Goal: Task Accomplishment & Management: Manage account settings

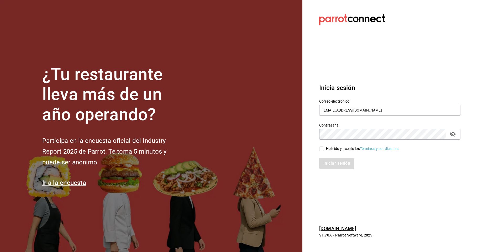
click at [326, 143] on div "He leído y acepto los Términos y condiciones." at bounding box center [387, 146] width 148 height 12
click at [324, 147] on span "He leído y acepto los Términos y condiciones." at bounding box center [362, 149] width 76 height 6
click at [324, 147] on input "He leído y acepto los Términos y condiciones." at bounding box center [321, 148] width 5 height 5
checkbox input "true"
click at [327, 162] on button "Iniciar sesión" at bounding box center [337, 163] width 36 height 11
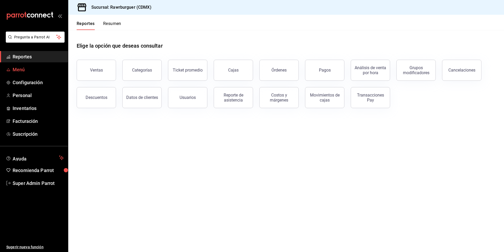
click at [6, 66] on span "mailbox folders" at bounding box center [8, 69] width 4 height 6
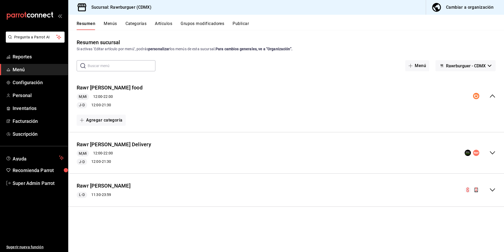
drag, startPoint x: 491, startPoint y: 152, endPoint x: 486, endPoint y: 158, distance: 8.0
click at [492, 152] on icon "collapse-menu-row" at bounding box center [493, 153] width 6 height 6
click at [496, 151] on div "Rawr Burger Delivery M,Mi 12:00 - 22:00 J-D 12:00 - 21:30" at bounding box center [286, 152] width 436 height 33
click at [453, 9] on div "Cambiar a organización" at bounding box center [470, 7] width 48 height 7
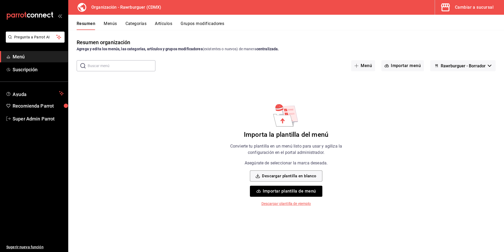
click at [110, 28] on button "Menús" at bounding box center [110, 25] width 13 height 9
click at [476, 13] on button "Cambiar a sucursal" at bounding box center [467, 7] width 65 height 15
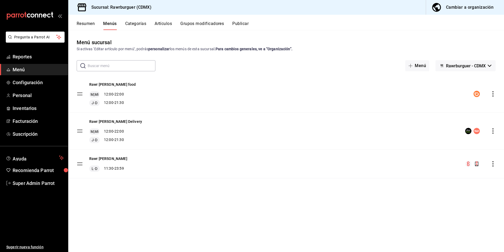
click at [473, 68] on button "Rawrburguer - CDMX" at bounding box center [466, 65] width 60 height 11
click at [472, 43] on div at bounding box center [252, 126] width 504 height 252
click at [85, 23] on button "Resumen" at bounding box center [86, 25] width 18 height 9
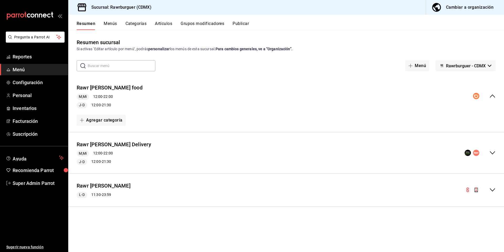
click at [494, 189] on icon "collapse-menu-row" at bounding box center [493, 190] width 6 height 6
click at [490, 192] on icon "collapse-menu-row" at bounding box center [493, 190] width 6 height 6
click at [491, 155] on icon "collapse-menu-row" at bounding box center [493, 153] width 6 height 6
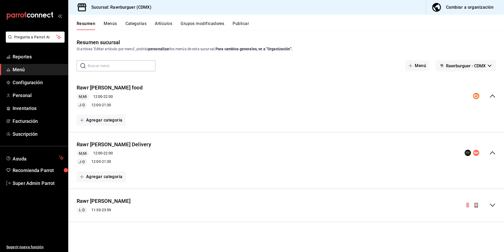
click at [495, 93] on icon "collapse-menu-row" at bounding box center [493, 96] width 6 height 6
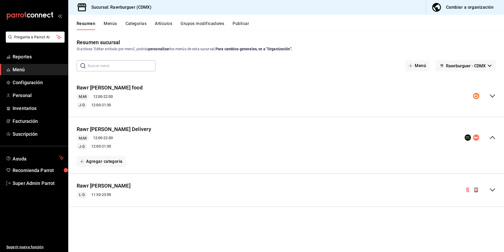
click at [495, 93] on icon "collapse-menu-row" at bounding box center [493, 96] width 6 height 6
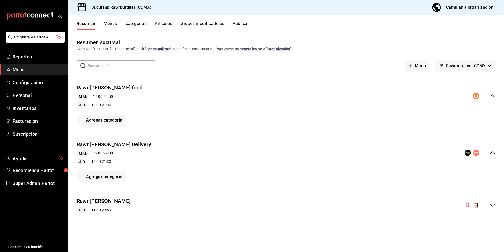
click at [495, 93] on icon "collapse-menu-row" at bounding box center [493, 96] width 6 height 6
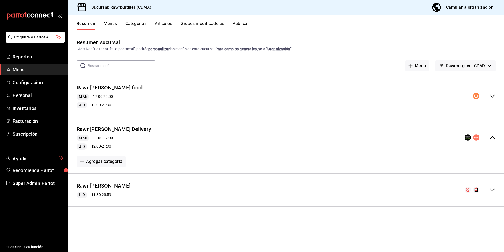
click at [239, 24] on button "Publicar" at bounding box center [241, 25] width 16 height 9
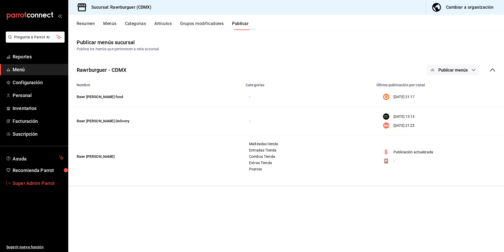
click at [37, 186] on link "Super Admin Parrot" at bounding box center [34, 182] width 68 height 11
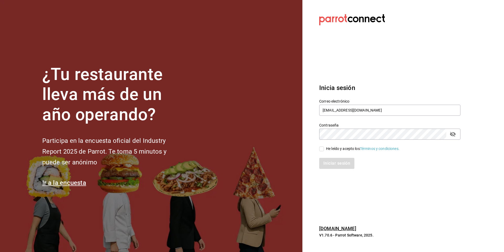
click at [384, 116] on div "Correo electrónico rawrburger@cdmx.com" at bounding box center [389, 108] width 141 height 18
drag, startPoint x: 374, startPoint y: 112, endPoint x: 319, endPoint y: 106, distance: 55.0
click at [319, 106] on input "rawrburger@cdmx.com" at bounding box center [389, 110] width 141 height 11
paste input "multiuser@openpizza.com Op3NpiZz4"
click at [378, 109] on input "multiuser@openpizza.com Op3NpiZz4" at bounding box center [389, 110] width 141 height 11
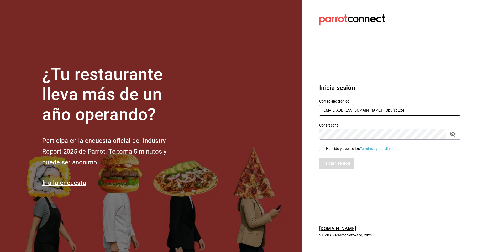
click at [378, 109] on input "multiuser@openpizza.com Op3NpiZz4" at bounding box center [389, 110] width 141 height 11
click at [384, 109] on input "multiuser@openpizza.com Op3NpiZz4" at bounding box center [389, 110] width 141 height 11
type input "multiuser@openpizza.com"
click at [343, 149] on div "He leído y acepto los Términos y condiciones." at bounding box center [363, 149] width 74 height 6
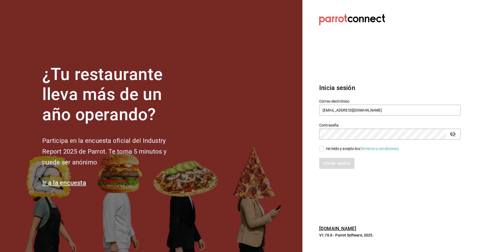
click at [324, 149] on input "He leído y acepto los Términos y condiciones." at bounding box center [321, 148] width 5 height 5
checkbox input "true"
click at [336, 162] on button "Iniciar sesión" at bounding box center [337, 163] width 36 height 11
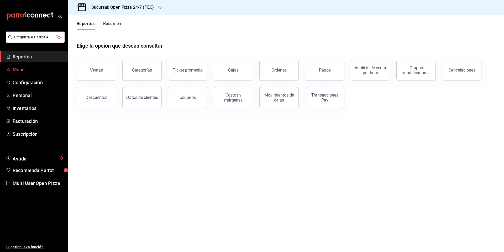
click at [18, 69] on span "Menú" at bounding box center [38, 69] width 51 height 7
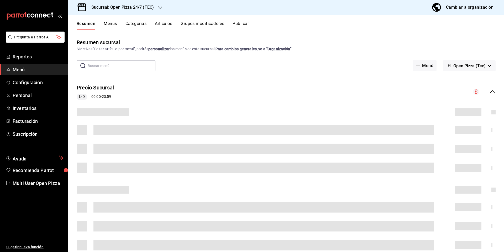
click at [467, 12] on button "Cambiar a organización" at bounding box center [463, 7] width 74 height 15
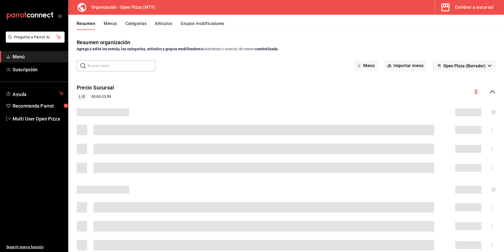
click at [477, 66] on span "Open Pizza (Borrador)" at bounding box center [465, 65] width 42 height 5
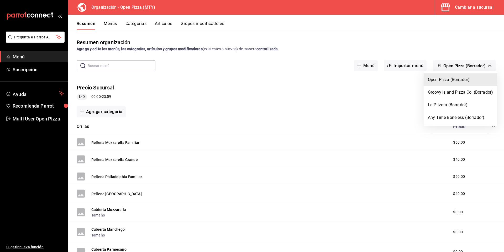
click at [394, 43] on div at bounding box center [252, 126] width 504 height 252
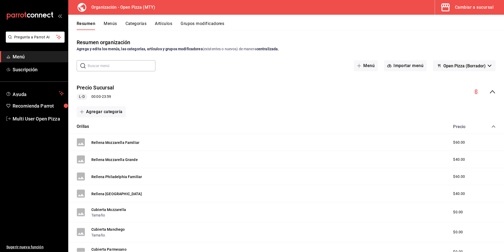
click at [481, 10] on div "Cambiar a sucursal" at bounding box center [474, 7] width 39 height 7
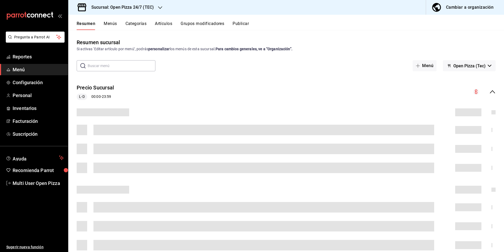
click at [470, 69] on button "Open Pizza (Tec)" at bounding box center [469, 65] width 53 height 11
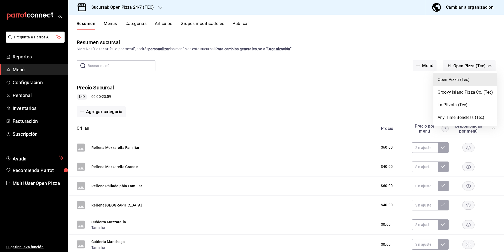
click at [132, 9] on div at bounding box center [252, 126] width 504 height 252
click at [141, 7] on h3 "Sucursal: Open Pizza 24/7 (TEC)" at bounding box center [120, 7] width 67 height 6
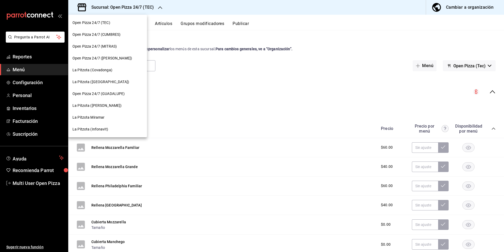
click at [109, 71] on span "La Pitzota (Covadonga)" at bounding box center [93, 70] width 40 height 6
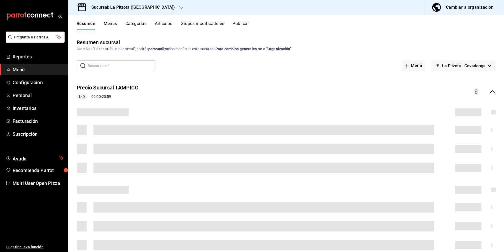
click at [473, 67] on span "La Pitzota - Covadonga" at bounding box center [464, 65] width 44 height 5
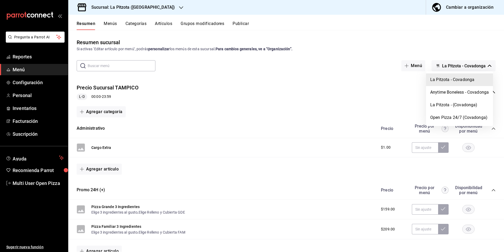
click at [370, 35] on div at bounding box center [252, 126] width 504 height 252
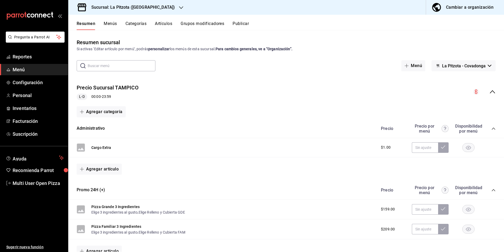
click at [107, 25] on button "Menús" at bounding box center [110, 25] width 13 height 9
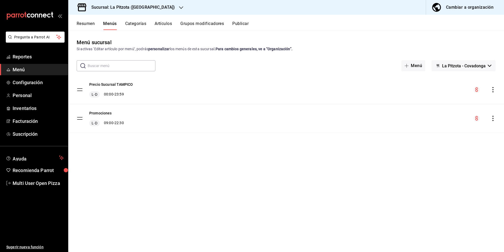
click at [468, 66] on span "La Pitzota - Covadonga" at bounding box center [464, 65] width 44 height 5
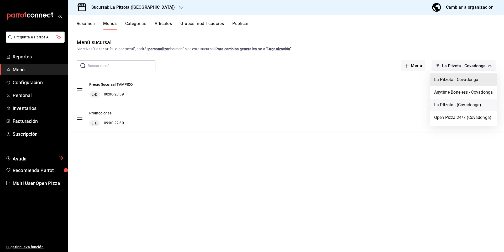
click at [472, 106] on li "La Pitzota - (Covadonga)" at bounding box center [463, 105] width 67 height 13
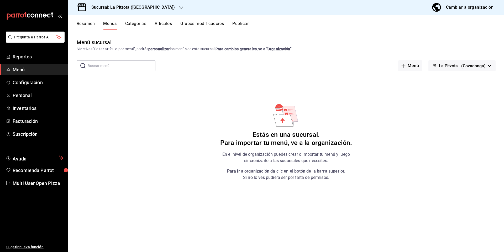
drag, startPoint x: 486, startPoint y: 65, endPoint x: 419, endPoint y: 78, distance: 68.1
click at [433, 68] on button "La Pitzota - (Covadonga)" at bounding box center [462, 65] width 67 height 11
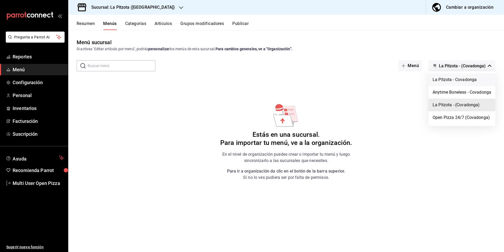
click at [458, 81] on li "La Pitzota - Covadonga" at bounding box center [462, 79] width 67 height 13
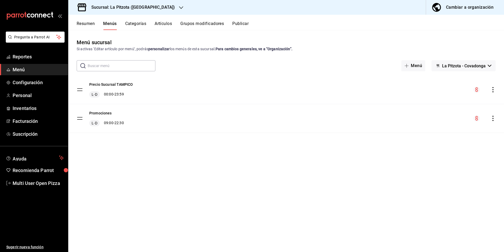
click at [473, 67] on span "La Pitzota - Covadonga" at bounding box center [464, 65] width 44 height 5
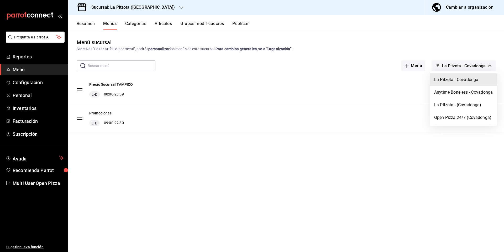
click at [136, 23] on div at bounding box center [252, 126] width 504 height 252
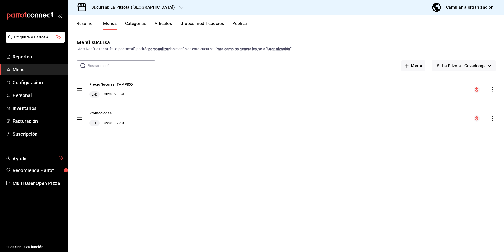
click at [136, 23] on button "Categorías" at bounding box center [135, 25] width 21 height 9
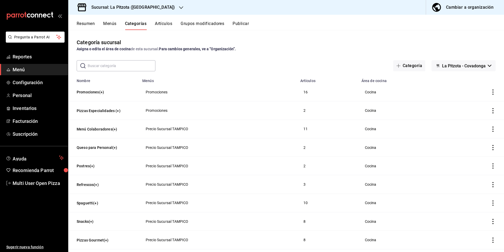
click at [110, 24] on button "Menús" at bounding box center [109, 25] width 13 height 9
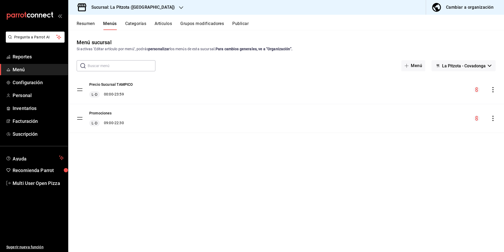
click at [465, 68] on button "La Pitzota - Covadonga" at bounding box center [464, 65] width 64 height 11
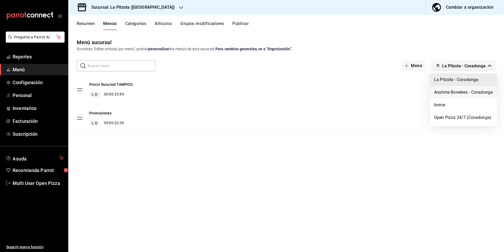
click at [454, 89] on li "Anytime Boneless - Covadonga" at bounding box center [463, 92] width 67 height 13
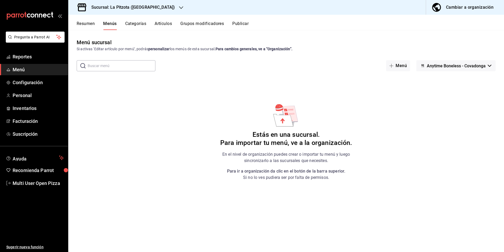
click at [461, 66] on span "Anytime Boneless - Covadonga" at bounding box center [456, 65] width 59 height 5
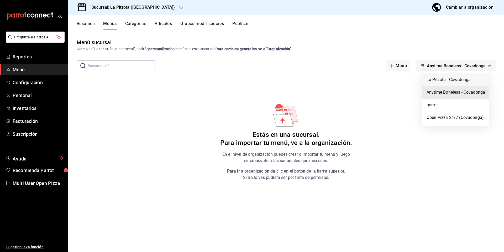
click at [451, 83] on li "La Pitzota - Covadonga" at bounding box center [456, 79] width 67 height 13
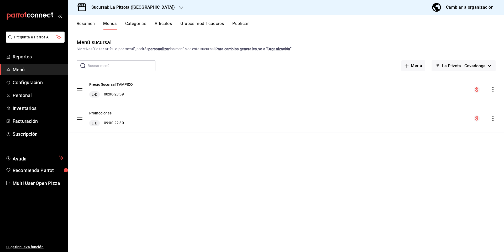
click at [461, 66] on span "La Pitzota - Covadonga" at bounding box center [464, 65] width 44 height 5
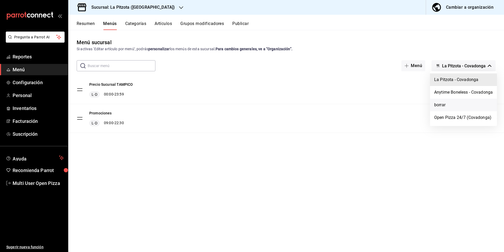
click at [450, 104] on li "borrar" at bounding box center [463, 105] width 67 height 13
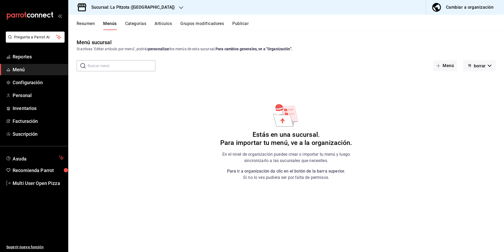
click at [473, 65] on button "borrar" at bounding box center [480, 65] width 32 height 11
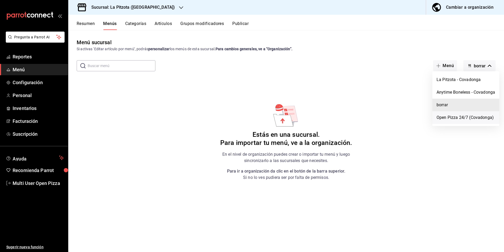
click at [466, 116] on li "Open Pizza 24/7 (Covadonga)" at bounding box center [466, 117] width 67 height 13
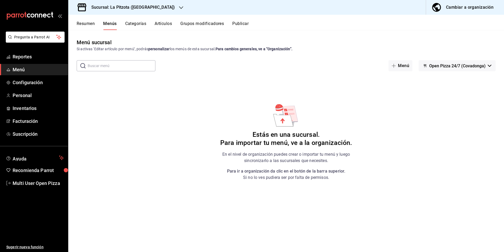
click at [469, 63] on button "Open Pizza 24/7 (Covadonga)" at bounding box center [457, 65] width 77 height 11
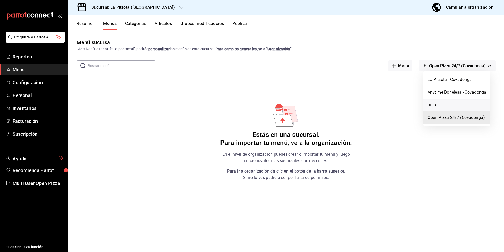
click at [439, 101] on li "borrar" at bounding box center [457, 105] width 67 height 13
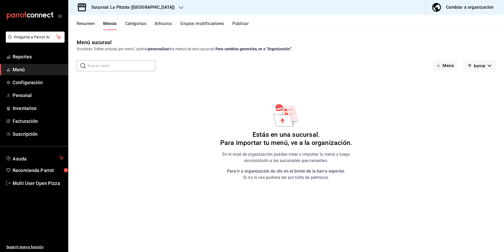
click at [477, 63] on button "borrar" at bounding box center [480, 65] width 32 height 11
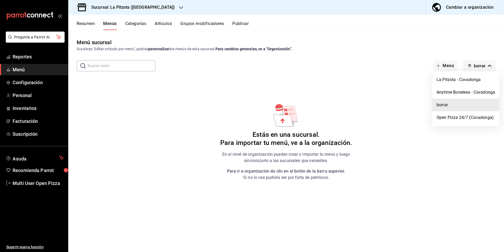
click at [44, 184] on div at bounding box center [252, 126] width 504 height 252
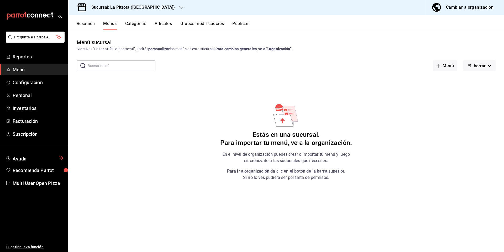
click at [53, 182] on span "Multi User Open Pizza" at bounding box center [38, 182] width 51 height 7
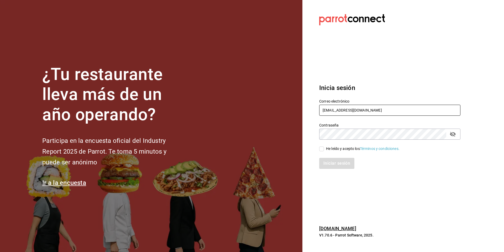
drag, startPoint x: 372, startPoint y: 112, endPoint x: 314, endPoint y: 110, distance: 57.8
click at [314, 110] on div "Correo electrónico rawrburger@cdmx.com" at bounding box center [387, 104] width 148 height 24
type input "cochinita@merida.com"
click at [323, 147] on input "He leído y acepto los Términos y condiciones." at bounding box center [321, 148] width 5 height 5
checkbox input "true"
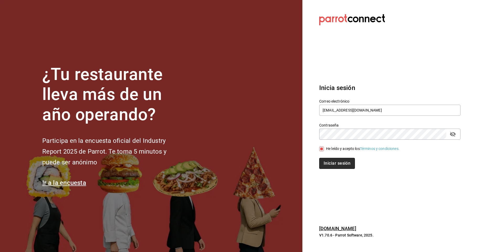
click at [332, 162] on button "Iniciar sesión" at bounding box center [337, 163] width 36 height 11
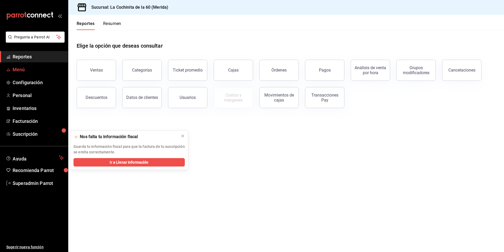
click at [14, 70] on span "Menú" at bounding box center [38, 69] width 51 height 7
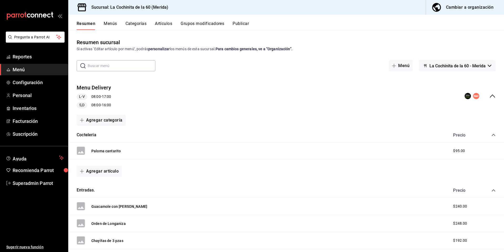
click at [107, 25] on button "Menús" at bounding box center [110, 25] width 13 height 9
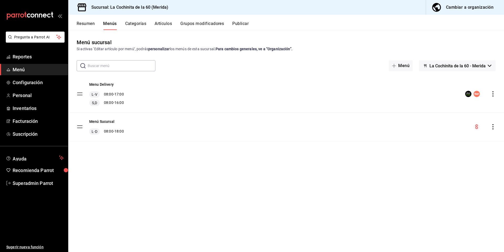
click at [89, 27] on button "Resumen" at bounding box center [86, 25] width 18 height 9
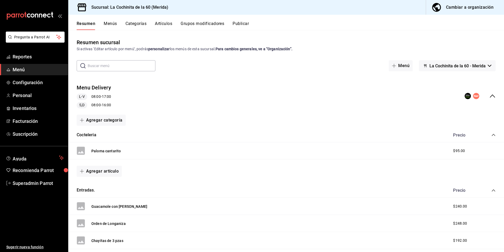
click at [111, 26] on button "Menús" at bounding box center [110, 25] width 13 height 9
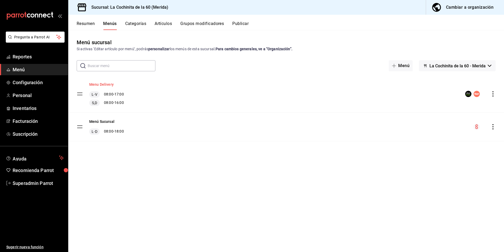
click at [102, 85] on button "Menu Delivery" at bounding box center [101, 84] width 24 height 5
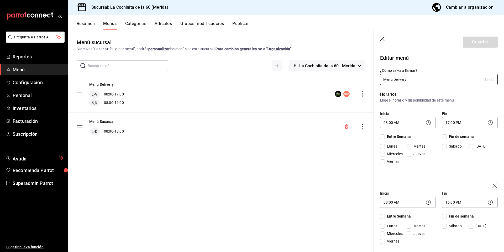
checkbox input "true"
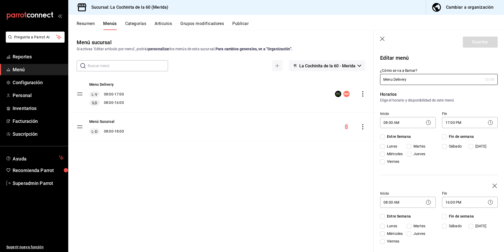
checkbox input "true"
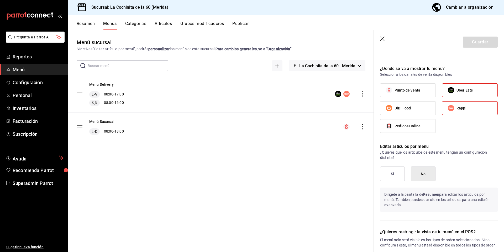
scroll to position [498, 0]
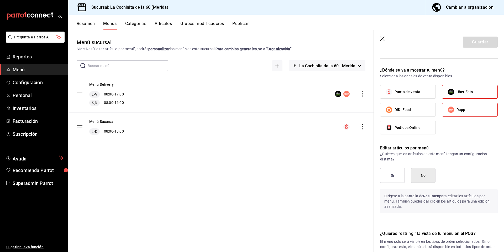
click at [411, 110] on span "DiDi Food" at bounding box center [403, 110] width 16 height 6
click at [395, 110] on input "DiDi Food" at bounding box center [389, 109] width 11 height 11
checkbox input "true"
click at [476, 42] on button "Guardar" at bounding box center [480, 42] width 35 height 11
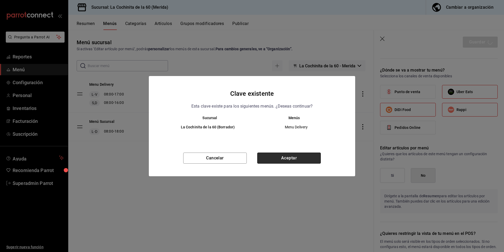
click at [300, 161] on button "Aceptar" at bounding box center [289, 157] width 64 height 11
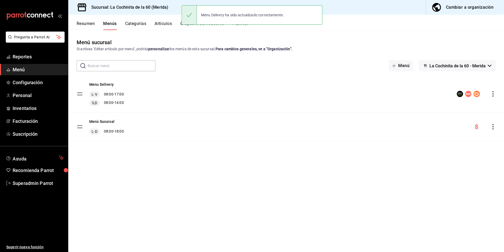
click at [466, 8] on div "Cambiar a organización" at bounding box center [470, 7] width 48 height 7
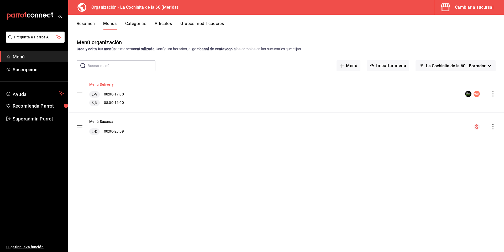
click at [106, 87] on button "Menu Delivery" at bounding box center [101, 84] width 24 height 5
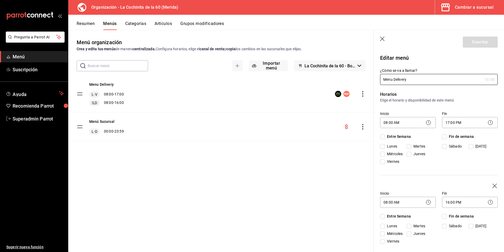
checkbox input "true"
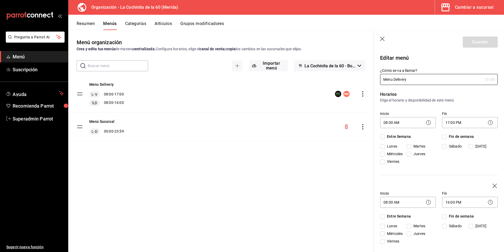
checkbox input "true"
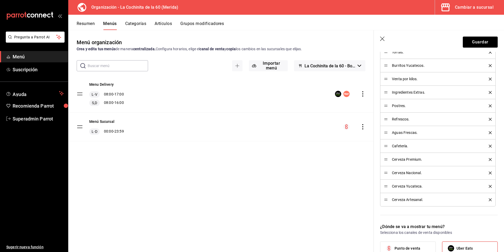
scroll to position [422, 0]
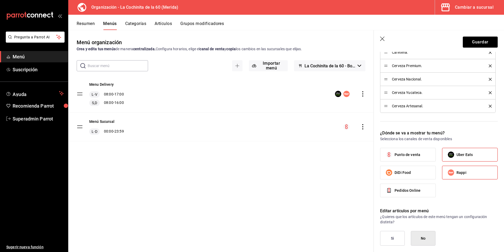
click at [392, 174] on input "DiDi Food" at bounding box center [389, 172] width 11 height 11
checkbox input "true"
click at [476, 39] on button "Guardar" at bounding box center [480, 42] width 35 height 11
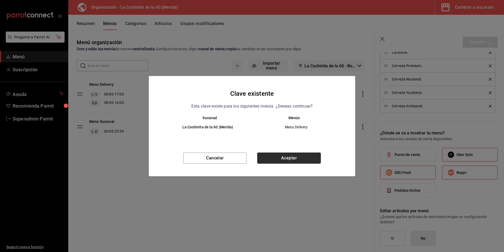
click at [316, 159] on button "Aceptar" at bounding box center [289, 157] width 64 height 11
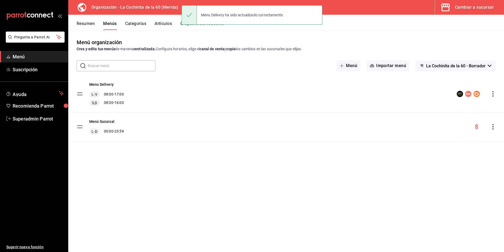
click at [471, 6] on div "Cambiar a sucursal" at bounding box center [474, 7] width 39 height 7
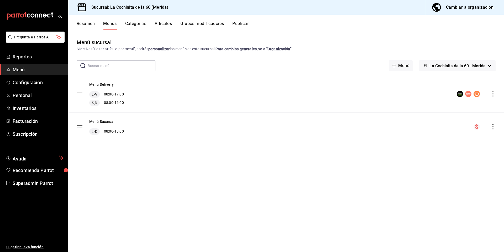
click at [253, 26] on div "Resumen Menús Categorías Artículos Grupos modificadores Publicar" at bounding box center [291, 25] width 428 height 9
click at [246, 27] on button "Publicar" at bounding box center [241, 25] width 16 height 9
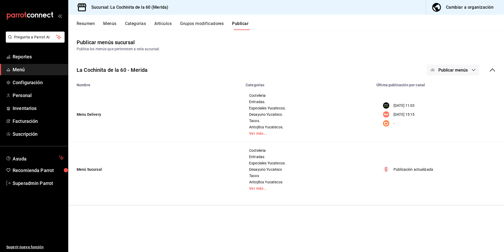
click at [455, 68] on span "Publicar menús" at bounding box center [453, 70] width 29 height 5
click at [452, 115] on span "DiDi Food" at bounding box center [461, 117] width 25 height 6
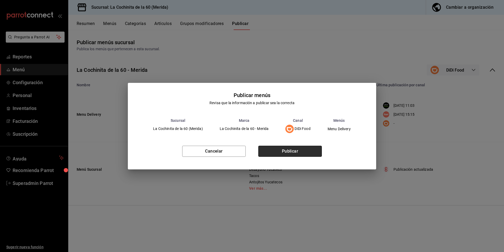
click at [308, 151] on button "Publicar" at bounding box center [291, 151] width 64 height 11
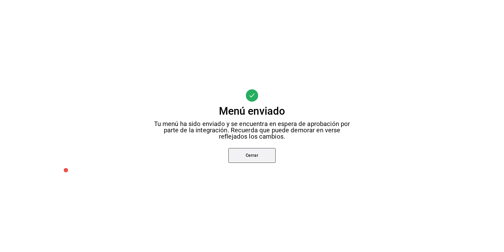
click at [246, 159] on button "Cerrar" at bounding box center [252, 155] width 47 height 15
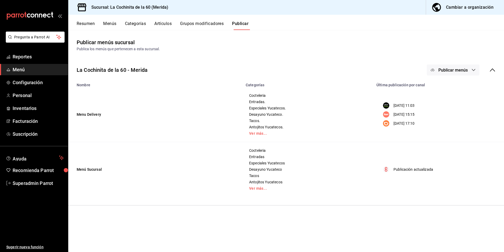
click at [86, 113] on td "Menu Delivery" at bounding box center [155, 114] width 174 height 55
click at [86, 114] on td "Menu Delivery" at bounding box center [155, 114] width 174 height 55
click at [111, 23] on button "Menús" at bounding box center [109, 25] width 13 height 9
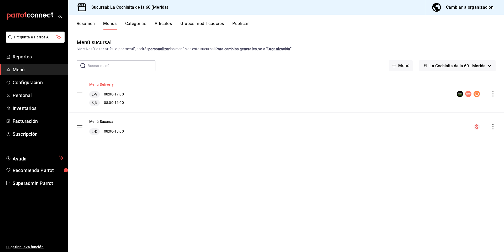
click at [102, 84] on button "Menu Delivery" at bounding box center [101, 84] width 24 height 5
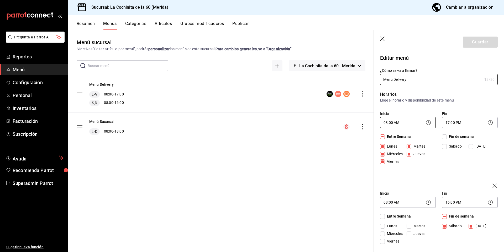
click at [404, 124] on body "Pregunta a Parrot AI Reportes Menú Configuración Personal Inventarios Facturaci…" at bounding box center [252, 126] width 504 height 252
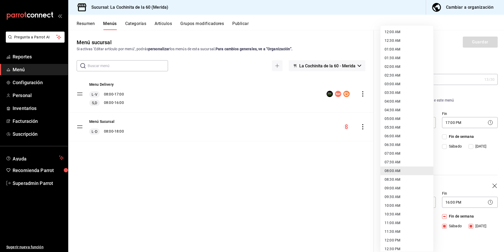
click at [400, 180] on li "08:30 AM" at bounding box center [407, 179] width 53 height 9
type input "08:30"
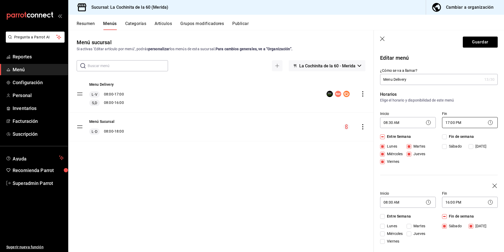
click at [461, 124] on body "Pregunta a Parrot AI Reportes Menú Configuración Personal Inventarios Facturaci…" at bounding box center [252, 126] width 504 height 252
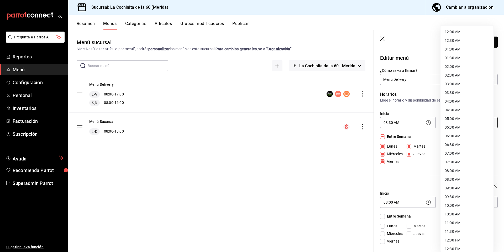
scroll to position [188, 0]
click at [455, 128] on li "16:30 PM" at bounding box center [467, 129] width 53 height 9
type input "16:30"
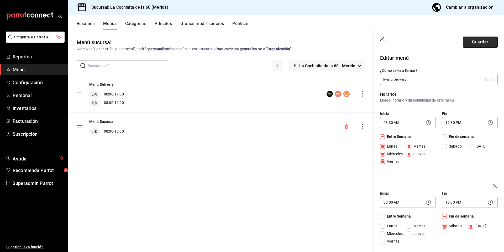
click at [476, 42] on button "Guardar" at bounding box center [480, 42] width 35 height 11
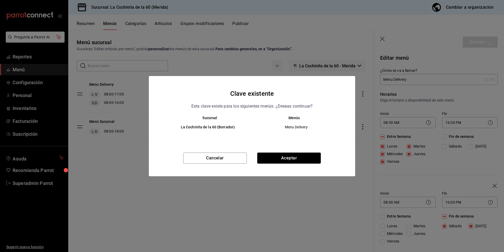
click at [295, 150] on div "Clave existente Esta clave existe para los siguientes menús. ¿Deseas continuar?…" at bounding box center [252, 126] width 207 height 100
click at [291, 160] on button "Aceptar" at bounding box center [289, 157] width 64 height 11
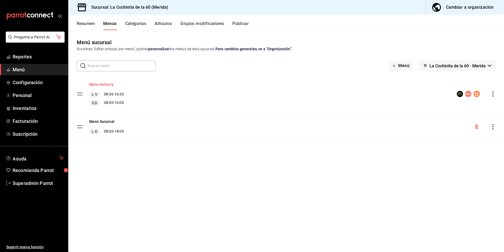
click at [106, 82] on button "Menu Delivery" at bounding box center [101, 84] width 24 height 5
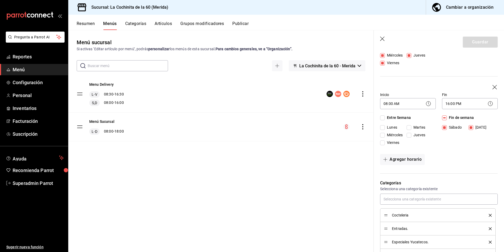
scroll to position [111, 0]
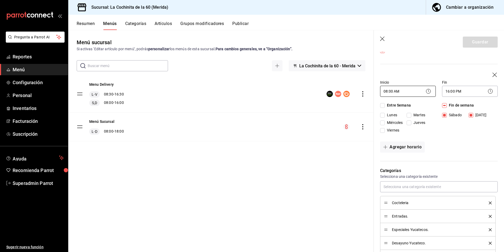
click at [403, 89] on body "Pregunta a Parrot AI Reportes Menú Configuración Personal Inventarios Facturaci…" at bounding box center [252, 126] width 504 height 252
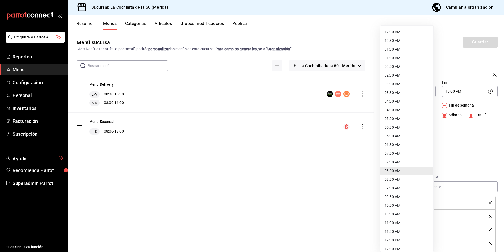
click at [394, 180] on li "08:30 AM" at bounding box center [407, 179] width 53 height 9
type input "08:30"
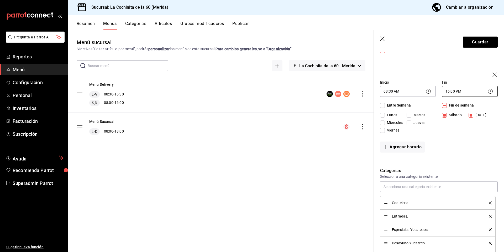
click at [463, 91] on body "Pregunta a Parrot AI Reportes Menú Configuración Personal Inventarios Facturaci…" at bounding box center [252, 126] width 504 height 252
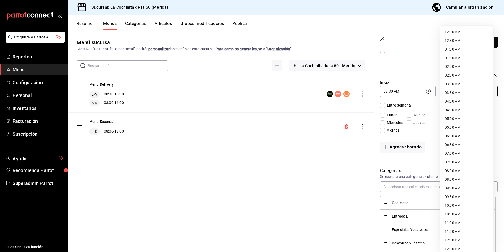
scroll to position [171, 0]
click at [460, 121] on li "15:00 PM" at bounding box center [467, 121] width 53 height 9
type input "15:00"
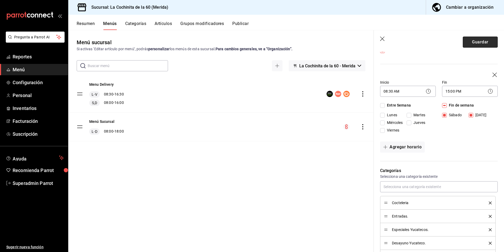
click at [476, 46] on button "Guardar" at bounding box center [480, 42] width 35 height 11
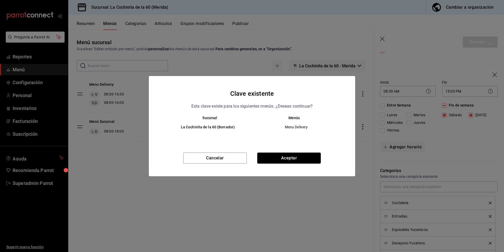
click at [296, 161] on button "Aceptar" at bounding box center [289, 157] width 64 height 11
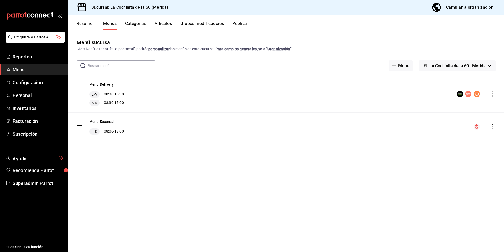
click at [245, 25] on button "Publicar" at bounding box center [241, 25] width 16 height 9
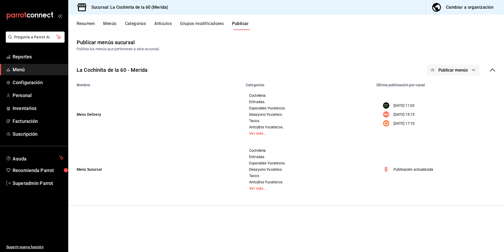
click at [445, 71] on span "Publicar menús" at bounding box center [453, 70] width 29 height 5
click at [443, 87] on div at bounding box center [441, 87] width 15 height 8
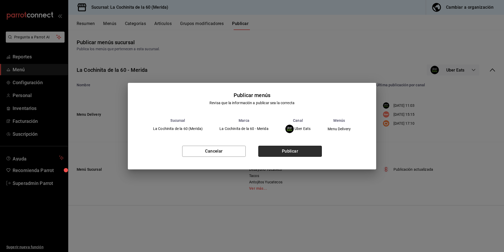
click at [316, 149] on button "Publicar" at bounding box center [291, 151] width 64 height 11
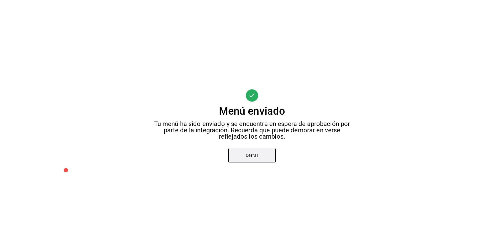
click at [259, 155] on button "Cerrar" at bounding box center [252, 155] width 47 height 15
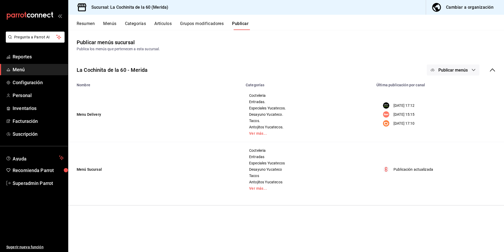
click at [453, 74] on button "Publicar menús" at bounding box center [453, 69] width 53 height 11
click at [449, 104] on li "Rappi" at bounding box center [454, 101] width 48 height 15
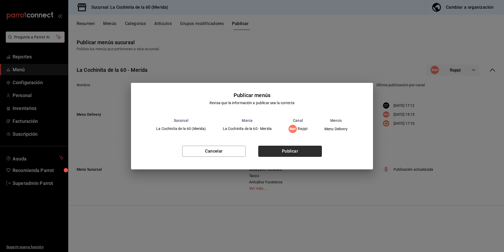
click at [295, 156] on button "Publicar" at bounding box center [291, 151] width 64 height 11
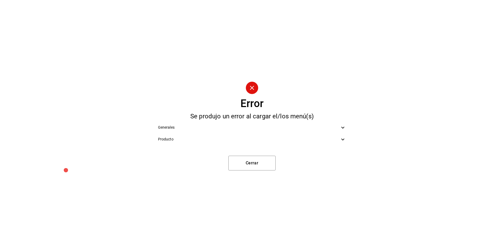
click at [340, 142] on icon at bounding box center [343, 139] width 6 height 6
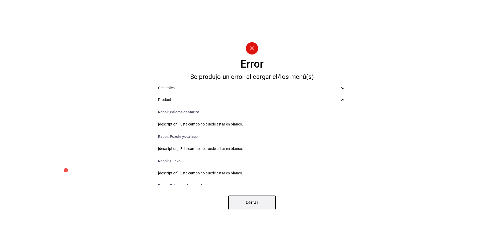
click at [254, 206] on button "Cerrar" at bounding box center [252, 202] width 47 height 15
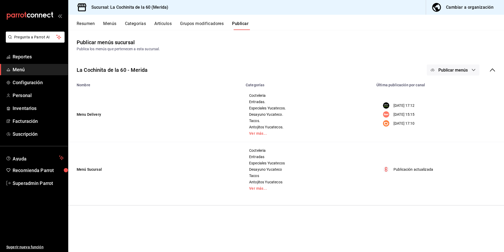
click at [447, 70] on span "Publicar menús" at bounding box center [453, 70] width 29 height 5
click at [458, 118] on span "DiDi Food" at bounding box center [461, 117] width 25 height 6
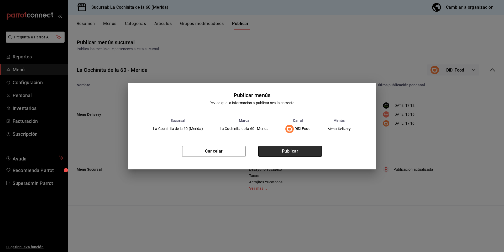
click at [286, 153] on button "Publicar" at bounding box center [291, 151] width 64 height 11
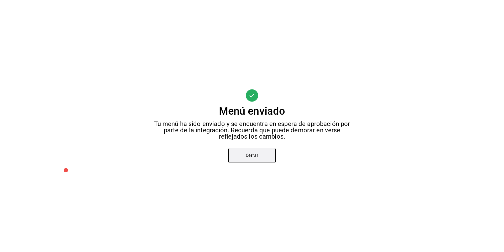
click at [252, 156] on button "Cerrar" at bounding box center [252, 155] width 47 height 15
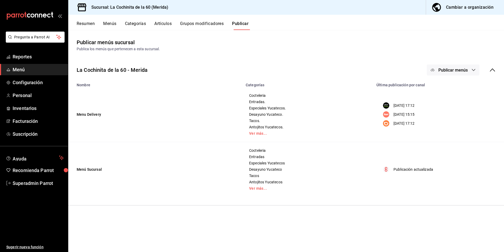
click at [452, 71] on span "Publicar menús" at bounding box center [453, 70] width 29 height 5
click at [452, 103] on span "Rappi" at bounding box center [461, 102] width 25 height 6
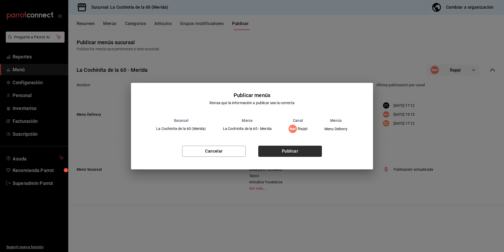
click at [302, 153] on button "Publicar" at bounding box center [291, 151] width 64 height 11
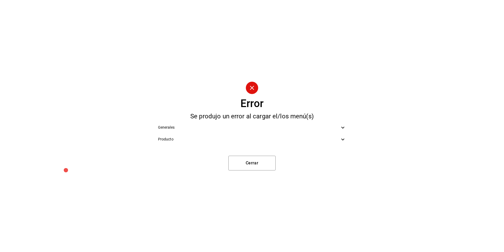
click at [341, 141] on icon at bounding box center [343, 139] width 6 height 6
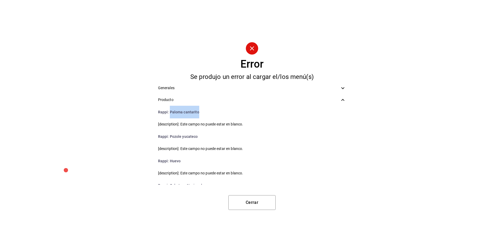
drag, startPoint x: 203, startPoint y: 112, endPoint x: 170, endPoint y: 109, distance: 33.5
click at [170, 109] on li "Rappi : Paloma cantarito" at bounding box center [252, 112] width 197 height 13
copy li "Paloma cantarito"
drag, startPoint x: 201, startPoint y: 138, endPoint x: 169, endPoint y: 135, distance: 31.6
click at [169, 135] on li "Rappi : Pozole yucateco" at bounding box center [252, 136] width 197 height 13
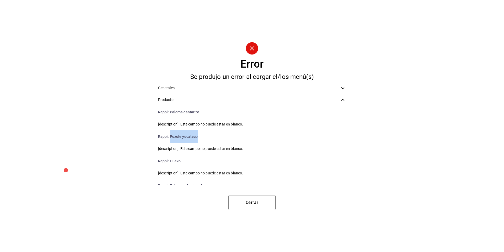
copy li "Pozole yucateco"
drag, startPoint x: 186, startPoint y: 162, endPoint x: 178, endPoint y: 161, distance: 8.7
click at [181, 162] on li "Rappi : Huevo" at bounding box center [252, 160] width 197 height 13
click at [175, 161] on li "Rappi : Huevo" at bounding box center [252, 160] width 197 height 13
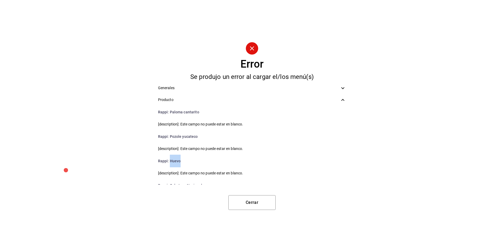
copy li "Huevo"
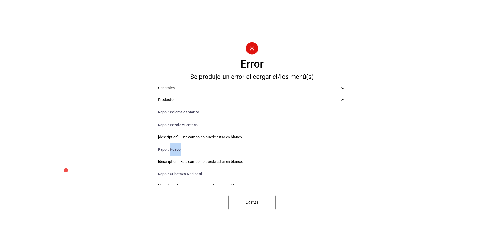
scroll to position [13, 0]
drag, startPoint x: 203, startPoint y: 172, endPoint x: 169, endPoint y: 172, distance: 33.9
click at [169, 172] on li "Rappi : Cubetazo Nacional" at bounding box center [252, 172] width 197 height 13
copy li "Cubetazo Nacional"
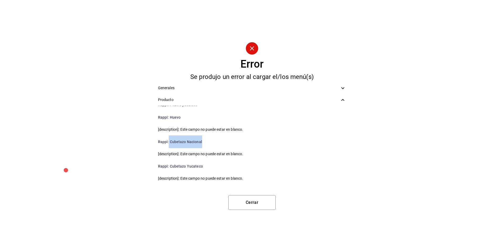
scroll to position [59, 0]
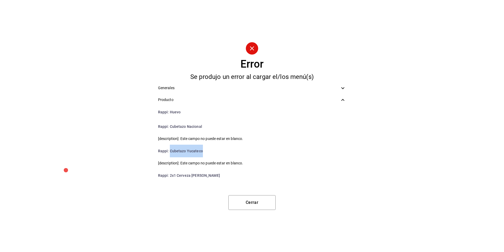
drag, startPoint x: 210, startPoint y: 151, endPoint x: 170, endPoint y: 148, distance: 40.3
click at [170, 148] on li "Rappi : Cubetazo Yucateco" at bounding box center [252, 151] width 197 height 13
copy li "Cubetazo Yucateco"
drag, startPoint x: 212, startPoint y: 173, endPoint x: 171, endPoint y: 177, distance: 42.0
click at [171, 177] on li "Rappi : 2x1 Cerveza Montejo" at bounding box center [252, 175] width 197 height 13
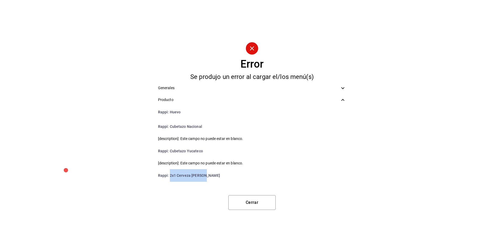
copy li "2x1 Cerveza Montejo"
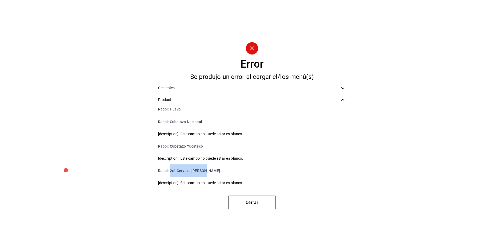
scroll to position [70, 0]
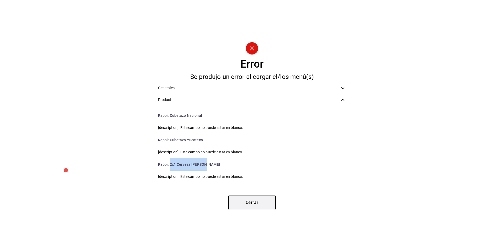
click at [253, 204] on button "Cerrar" at bounding box center [252, 202] width 47 height 15
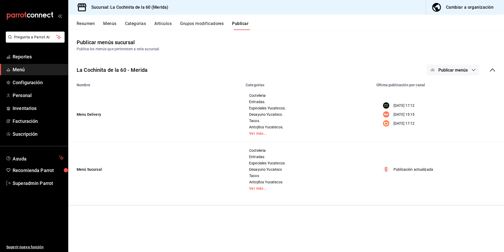
click at [455, 73] on button "Publicar menús" at bounding box center [453, 69] width 53 height 11
click at [450, 101] on span "Rappi" at bounding box center [461, 102] width 25 height 6
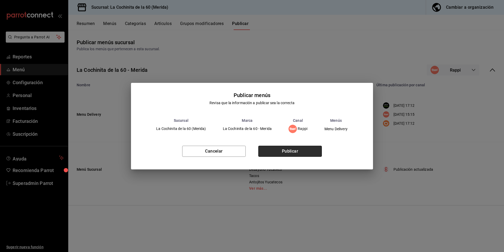
click at [303, 151] on button "Publicar" at bounding box center [291, 151] width 64 height 11
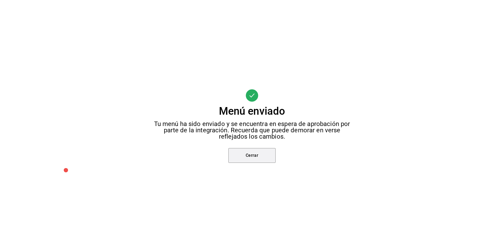
click at [265, 162] on button "Cerrar" at bounding box center [252, 155] width 47 height 15
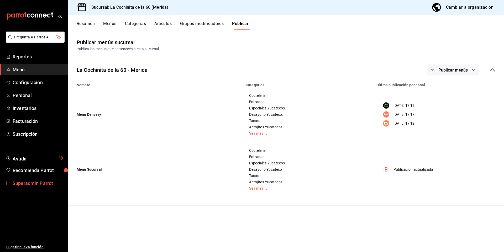
click at [34, 186] on span "Superadmin Parrot" at bounding box center [38, 182] width 51 height 7
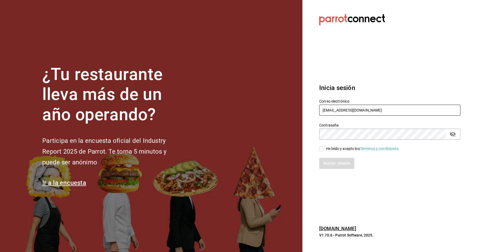
click at [407, 110] on input "cochinita@merida.com" at bounding box center [389, 110] width 141 height 11
drag, startPoint x: 407, startPoint y: 110, endPoint x: 312, endPoint y: 99, distance: 96.0
click at [312, 99] on section "Datos incorrectos. Verifica que tu Correo o Contraseña estén bien escritos. Ini…" at bounding box center [388, 126] width 171 height 252
type input "botanero54@mty.con"
click at [328, 150] on div "He leído y acepto los Términos y condiciones." at bounding box center [363, 149] width 74 height 6
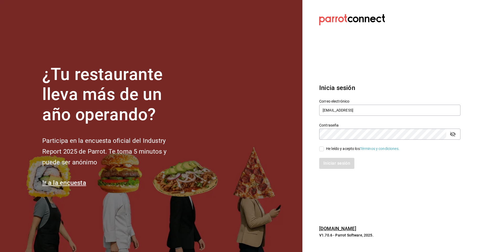
click at [324, 150] on input "He leído y acepto los Términos y condiciones." at bounding box center [321, 148] width 5 height 5
checkbox input "true"
click at [336, 165] on button "Iniciar sesión" at bounding box center [337, 163] width 36 height 11
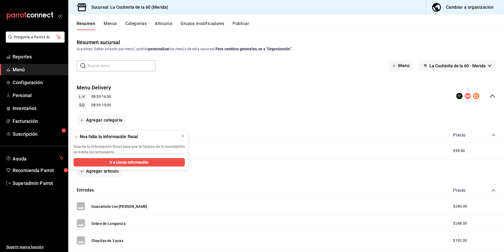
click at [167, 27] on button "Artículos" at bounding box center [163, 25] width 17 height 9
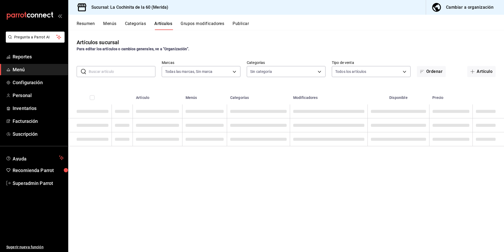
type input "268ce8d1-4722-4411-a626-51c418737468"
type input "0ea86ccc-9aee-4c85-9326-ddb47e5d3876,cf8b5d9a-166c-4b97-a20e-5714138213e1,9b19a…"
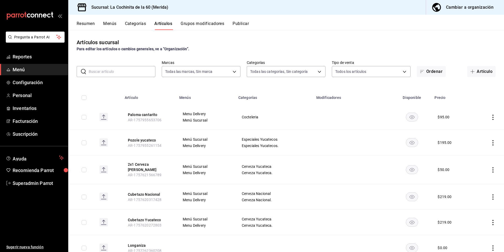
click at [131, 71] on input "text" at bounding box center [122, 71] width 67 height 11
paste input "Paloma cantarito"
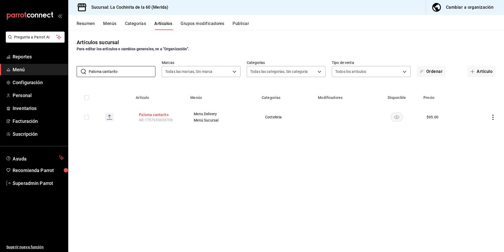
type input "Paloma cantarito"
click at [150, 115] on button "Paloma cantarito" at bounding box center [160, 114] width 42 height 5
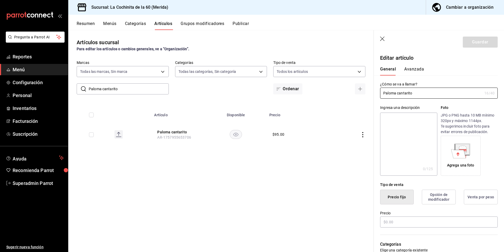
type input "$95.00"
click at [417, 146] on textarea at bounding box center [408, 143] width 57 height 63
paste textarea "Paloma cantarito"
type textarea "Paloma cantarito"
type textarea "x"
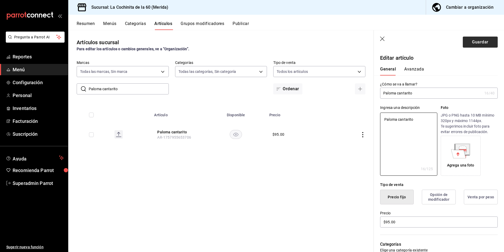
type textarea "Paloma cantarito"
click at [474, 42] on button "Guardar" at bounding box center [480, 42] width 35 height 11
type textarea "x"
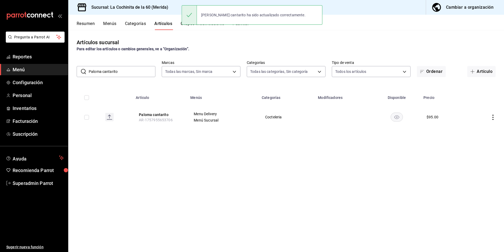
drag, startPoint x: 129, startPoint y: 74, endPoint x: 81, endPoint y: 68, distance: 48.3
click at [81, 68] on div "​ [PERSON_NAME] cantarito ​" at bounding box center [116, 71] width 79 height 11
paste input "ozole yucatec"
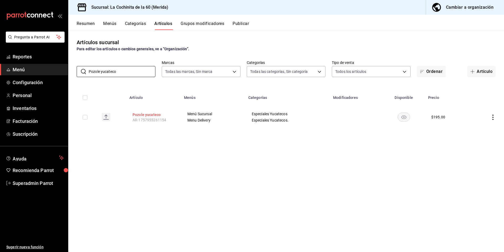
type input "Pozole yucateco"
click at [153, 112] on button "Pozole yucateco" at bounding box center [154, 114] width 42 height 5
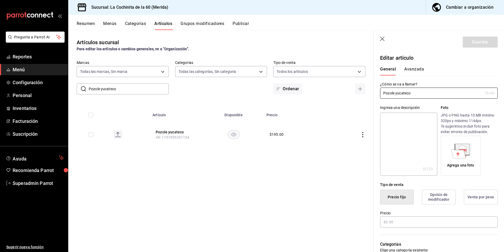
type input "$195.00"
click at [430, 138] on textarea at bounding box center [408, 143] width 57 height 63
paste textarea "Pozole yucateco"
type textarea "Pozole yucateco"
type textarea "x"
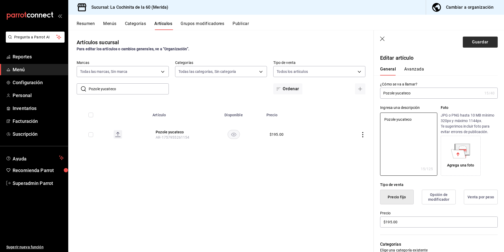
type textarea "Pozole yucateco"
click at [484, 42] on button "Guardar" at bounding box center [480, 42] width 35 height 11
type textarea "x"
type input "AR-1758323770450"
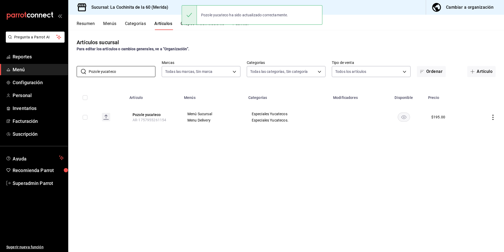
drag, startPoint x: 118, startPoint y: 71, endPoint x: 72, endPoint y: 66, distance: 45.9
click at [73, 69] on div "​ Pozole yucateco ​ Marcas Todas las marcas, Sin marca 268ce8d1-4722-4411-a626-…" at bounding box center [286, 68] width 436 height 17
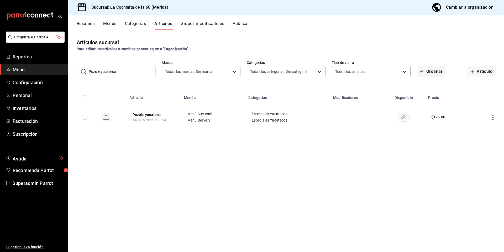
paste input "Huev"
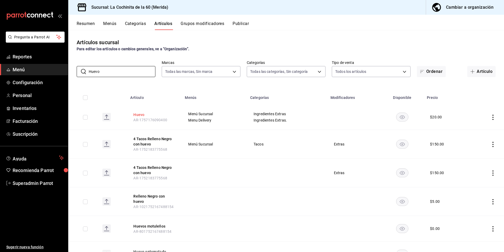
type input "Huevo"
click at [134, 116] on button "Huevo" at bounding box center [154, 114] width 42 height 5
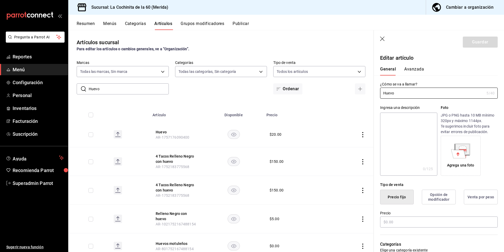
type input "$20.00"
click at [411, 145] on textarea at bounding box center [408, 143] width 57 height 63
paste textarea "Huevo"
type textarea "Huevo"
type textarea "x"
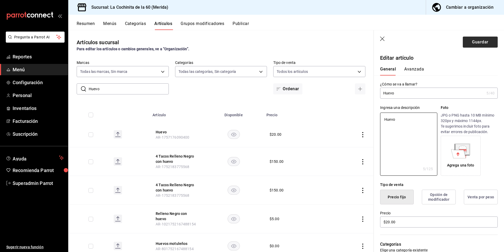
type textarea "Huevo"
click at [473, 40] on button "Guardar" at bounding box center [480, 42] width 35 height 11
type textarea "x"
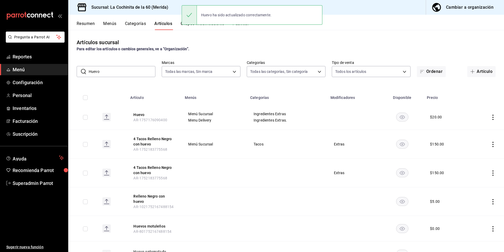
drag, startPoint x: 121, startPoint y: 74, endPoint x: 83, endPoint y: 70, distance: 38.6
click at [83, 71] on div "​ Huevo ​" at bounding box center [116, 71] width 79 height 11
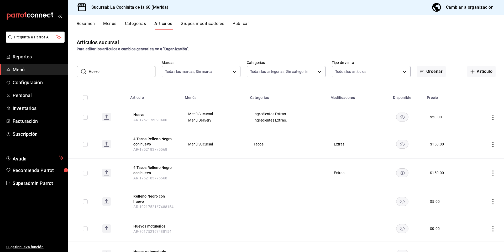
paste input "Cubetazo Nacional"
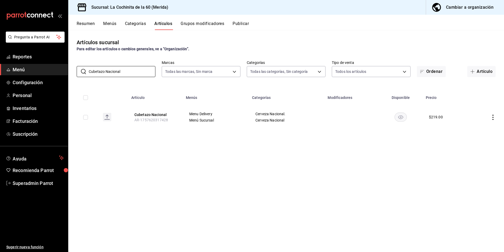
type input "Cubetazo Nacional"
click at [152, 114] on button "Cubetazo Nacional" at bounding box center [156, 114] width 42 height 5
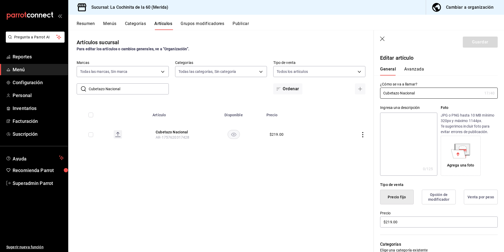
click at [419, 145] on textarea at bounding box center [408, 143] width 57 height 63
paste textarea "Cubetazo Nacional"
type textarea "Cubetazo Nacional"
type textarea "x"
type textarea "Cubetazo Nacional"
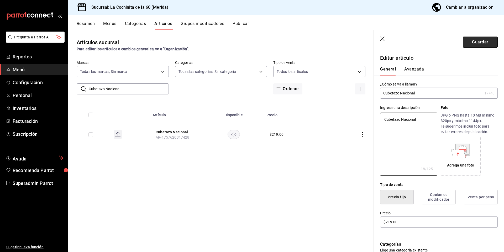
click at [468, 46] on button "Guardar" at bounding box center [480, 42] width 35 height 11
click at [468, 46] on div "Guardar" at bounding box center [480, 42] width 35 height 11
type textarea "x"
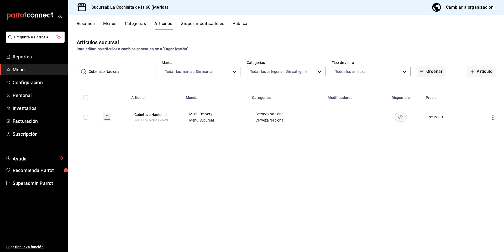
drag, startPoint x: 130, startPoint y: 75, endPoint x: 81, endPoint y: 69, distance: 49.0
click at [81, 69] on div "​ Cubetazo Nacional ​" at bounding box center [116, 71] width 79 height 11
paste input "Cubetazo Yucateco"
type input "Cubetazo Yucateco"
click at [155, 118] on span "AR-1757620272803" at bounding box center [151, 120] width 34 height 4
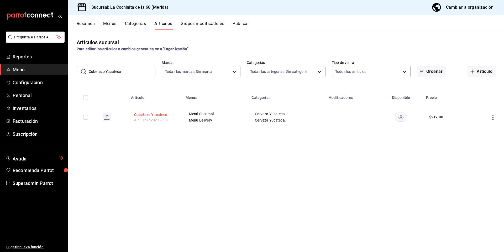
click at [160, 116] on button "Cubetazo Yucateco" at bounding box center [155, 114] width 42 height 5
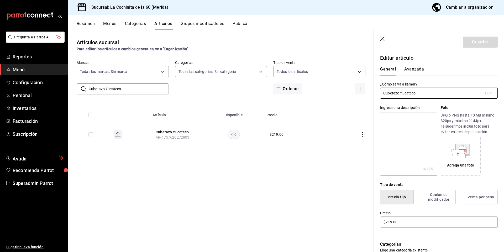
click at [410, 143] on textarea at bounding box center [408, 143] width 57 height 63
paste textarea "Cubetazo Yucateco"
type textarea "Cubetazo Yucateco"
type textarea "x"
type textarea "Cubetazo Yucateco"
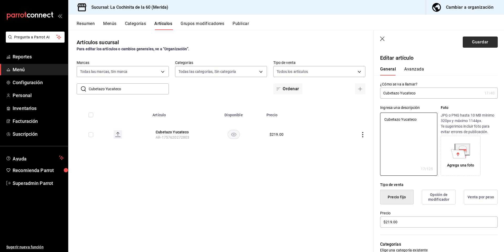
click at [473, 40] on button "Guardar" at bounding box center [480, 42] width 35 height 11
type textarea "x"
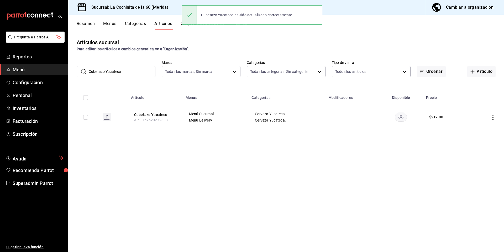
drag, startPoint x: 135, startPoint y: 71, endPoint x: 90, endPoint y: 69, distance: 45.0
click at [90, 69] on input "Cubetazo Yucateco" at bounding box center [122, 71] width 67 height 11
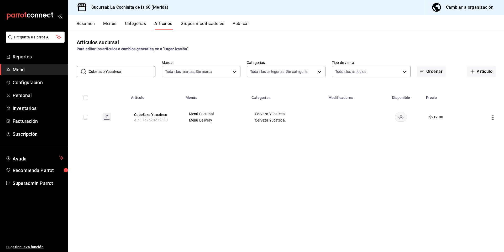
paste input "2x1 Cerveza Montej"
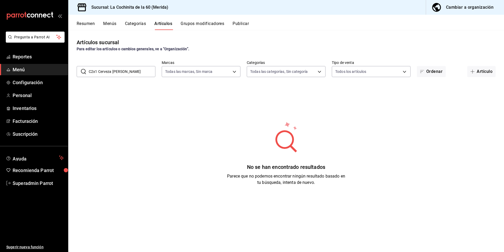
click at [91, 71] on input "C2x1 Cerveza Montejo" at bounding box center [122, 71] width 67 height 11
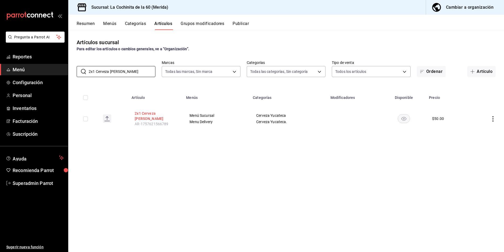
type input "2x1 Cerveza Montejo"
click at [163, 115] on button "2x1 Cerveza Montejo" at bounding box center [156, 116] width 42 height 11
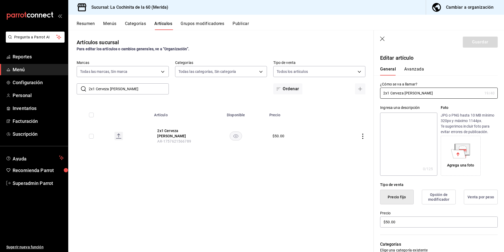
click at [399, 142] on textarea at bounding box center [408, 143] width 57 height 63
paste textarea "2x1 Cerveza Montejo"
type textarea "2x1 Cerveza Montejo"
type textarea "x"
type textarea "2x1 Cerveza Montejo"
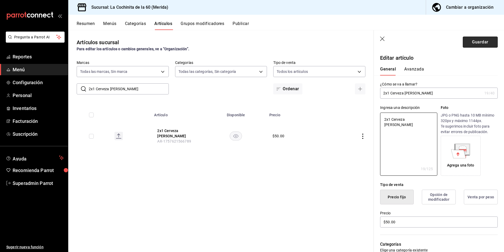
click at [477, 46] on button "Guardar" at bounding box center [480, 42] width 35 height 11
type textarea "x"
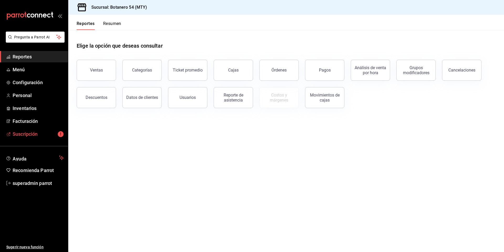
click at [29, 132] on span "Suscripción" at bounding box center [38, 133] width 51 height 7
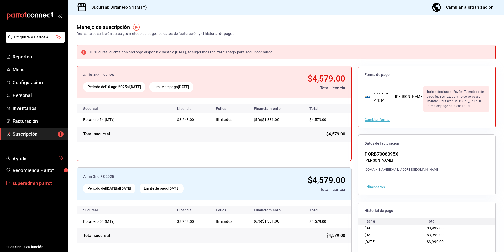
click at [39, 187] on link "superadmin parrot" at bounding box center [34, 182] width 68 height 11
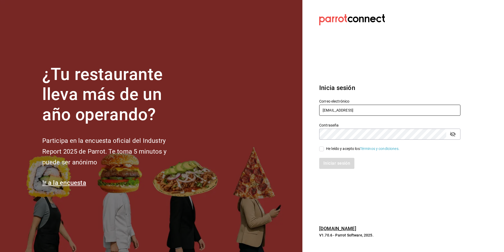
drag, startPoint x: 363, startPoint y: 111, endPoint x: 317, endPoint y: 110, distance: 46.0
click at [317, 110] on div "Correo electrónico [EMAIL_ADDRESS]" at bounding box center [387, 104] width 148 height 24
type input "[PERSON_NAME][EMAIL_ADDRESS][DOMAIN_NAME]"
click at [331, 151] on div "Iniciar sesión" at bounding box center [387, 159] width 148 height 17
click at [319, 147] on input "He leído y acepto los Términos y condiciones." at bounding box center [321, 148] width 5 height 5
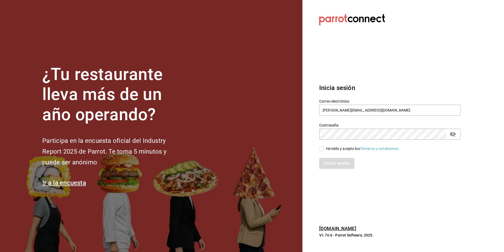
checkbox input "true"
click at [329, 163] on button "Iniciar sesión" at bounding box center [337, 163] width 36 height 11
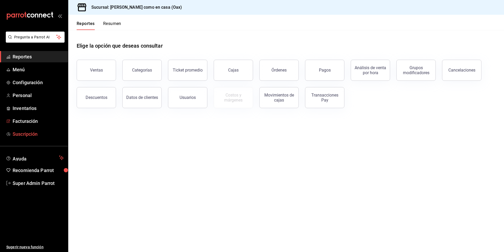
click at [24, 136] on span "Suscripción" at bounding box center [38, 133] width 51 height 7
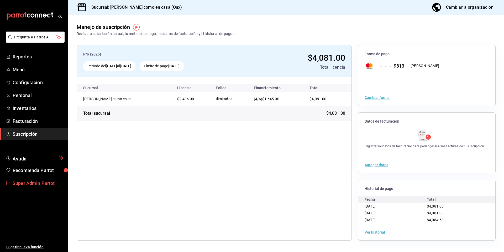
click at [23, 183] on span "Super Admin Parrot" at bounding box center [38, 182] width 51 height 7
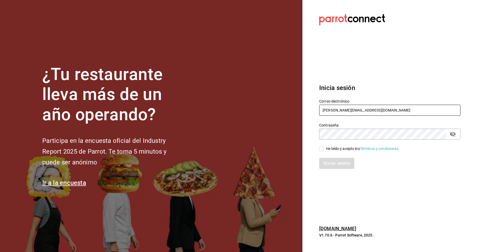
drag, startPoint x: 368, startPoint y: 112, endPoint x: 306, endPoint y: 100, distance: 63.5
click at [306, 100] on section "Datos incorrectos. Verifica que tu Correo o Contraseña estén bien escritos. Ini…" at bounding box center [388, 126] width 171 height 252
type input "[EMAIL_ADDRESS][DOMAIN_NAME]"
click at [338, 150] on div "He leído y acepto los Términos y condiciones." at bounding box center [363, 149] width 74 height 6
click at [324, 150] on input "He leído y acepto los Términos y condiciones." at bounding box center [321, 148] width 5 height 5
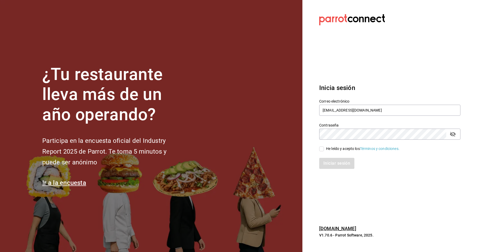
checkbox input "true"
click at [338, 164] on button "Iniciar sesión" at bounding box center [337, 163] width 36 height 11
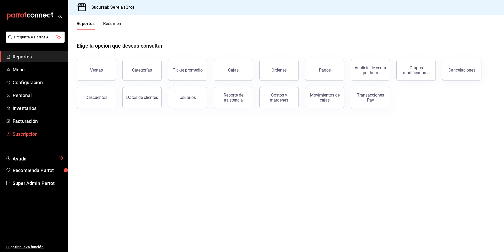
click at [29, 130] on span "Suscripción" at bounding box center [38, 133] width 51 height 7
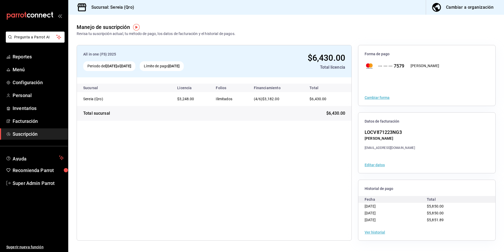
click at [375, 231] on button "Ver historial" at bounding box center [375, 232] width 20 height 4
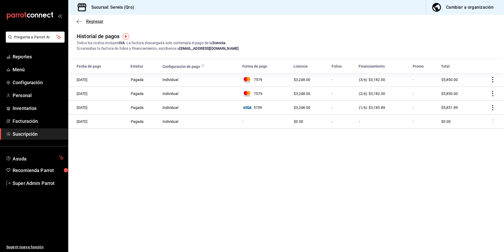
click at [87, 23] on span "Regresar" at bounding box center [94, 21] width 17 height 5
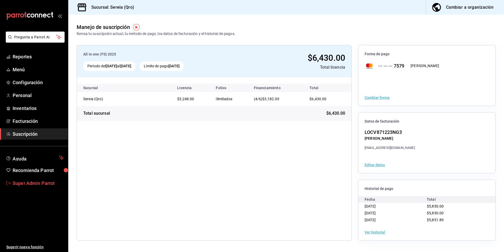
click at [42, 182] on span "Super Admin Parrot" at bounding box center [38, 182] width 51 height 7
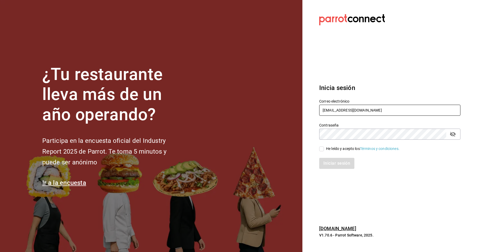
drag, startPoint x: 347, startPoint y: 111, endPoint x: 315, endPoint y: 109, distance: 31.9
click at [315, 109] on div "Correo electrónico [EMAIL_ADDRESS][DOMAIN_NAME]" at bounding box center [387, 104] width 148 height 24
type input "[EMAIL_ADDRESS][DOMAIN_NAME]"
click at [337, 150] on div "He leído y acepto los Términos y condiciones." at bounding box center [363, 149] width 74 height 6
click at [324, 150] on input "He leído y acepto los Términos y condiciones." at bounding box center [321, 148] width 5 height 5
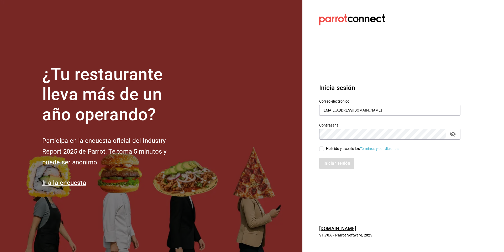
checkbox input "true"
click at [336, 160] on button "Iniciar sesión" at bounding box center [337, 163] width 36 height 11
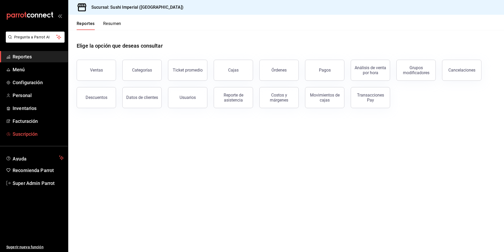
click at [27, 138] on link "Suscripción" at bounding box center [34, 133] width 68 height 11
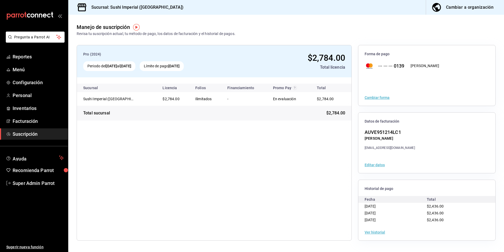
click at [381, 233] on button "Ver historial" at bounding box center [375, 232] width 20 height 4
